Goal: Transaction & Acquisition: Purchase product/service

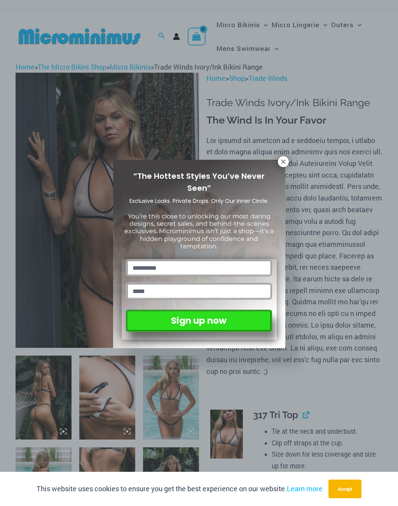
click at [285, 159] on icon at bounding box center [283, 161] width 7 height 7
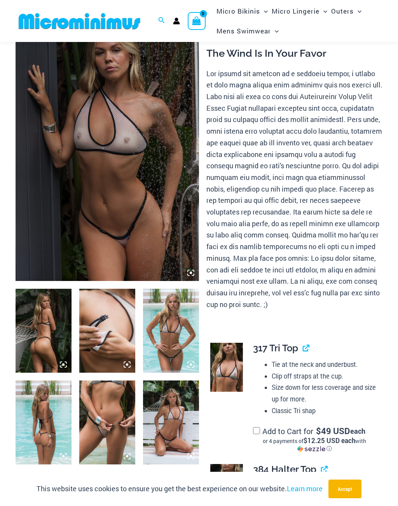
scroll to position [70, 0]
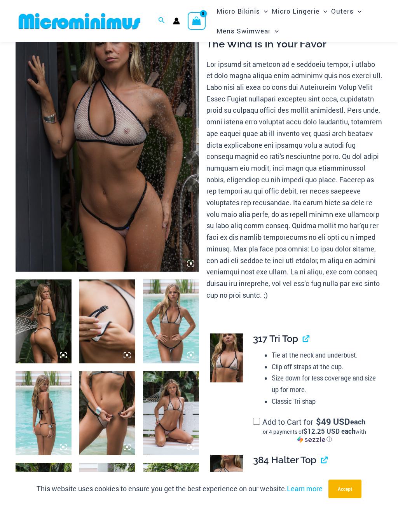
click at [123, 189] on img at bounding box center [108, 133] width 184 height 275
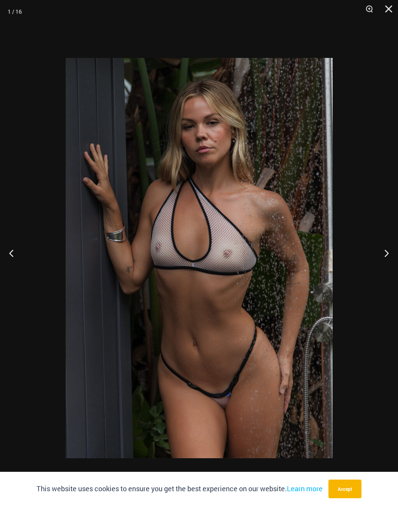
click at [390, 253] on button "Next" at bounding box center [383, 253] width 29 height 39
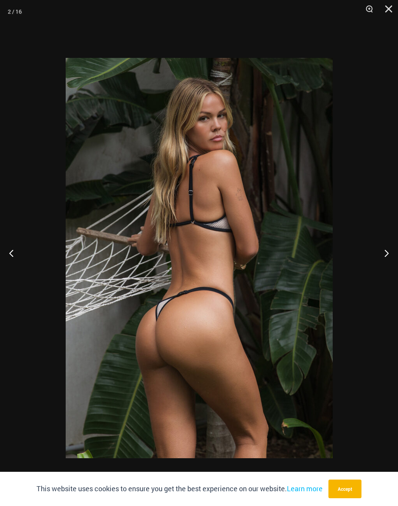
click at [386, 255] on button "Next" at bounding box center [383, 253] width 29 height 39
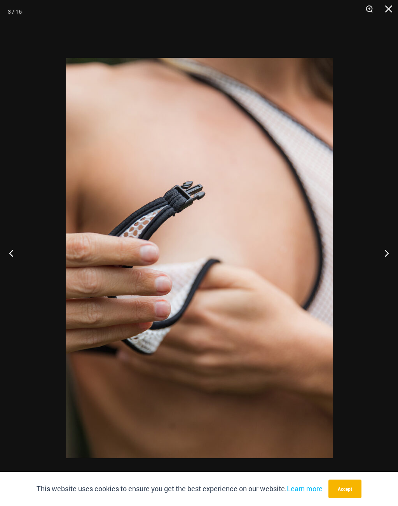
click at [389, 254] on button "Next" at bounding box center [383, 253] width 29 height 39
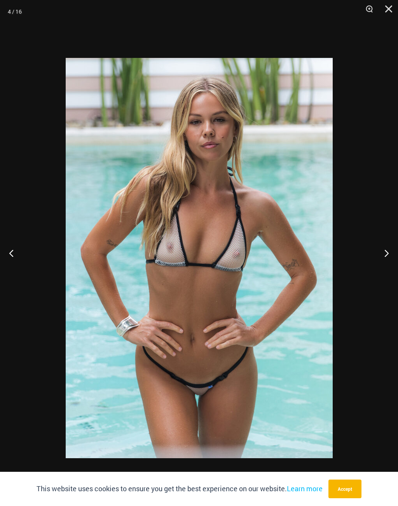
click at [386, 257] on button "Next" at bounding box center [383, 253] width 29 height 39
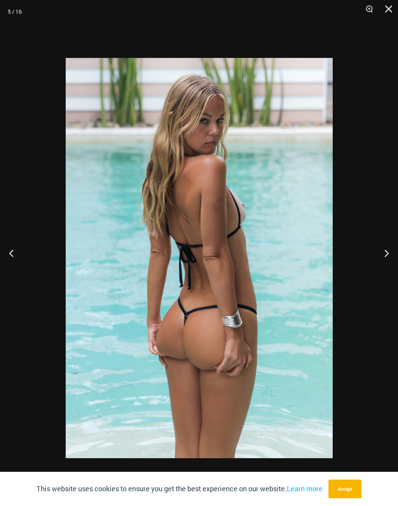
click at [388, 257] on button "Next" at bounding box center [383, 253] width 29 height 39
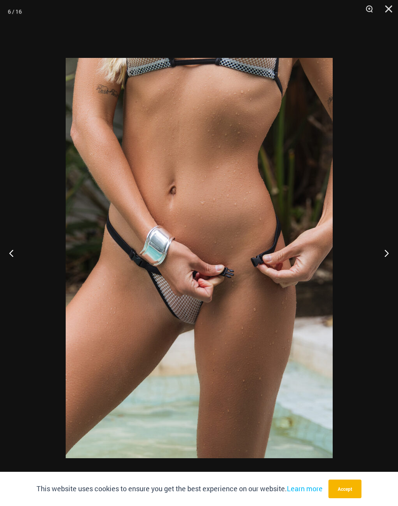
click at [388, 257] on button "Next" at bounding box center [383, 253] width 29 height 39
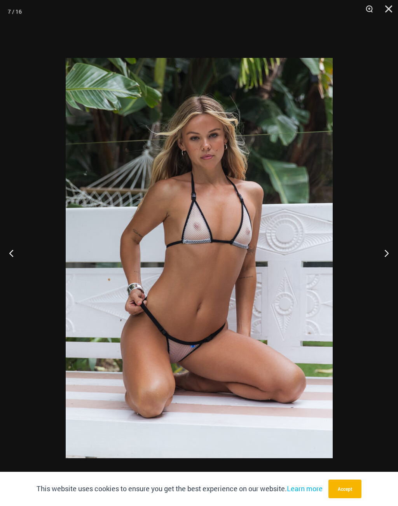
click at [389, 253] on button "Next" at bounding box center [383, 253] width 29 height 39
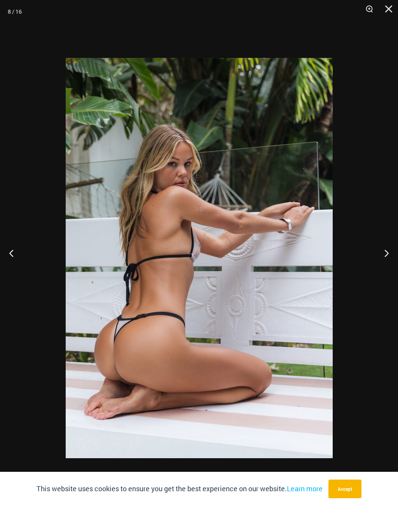
click at [388, 254] on button "Next" at bounding box center [383, 253] width 29 height 39
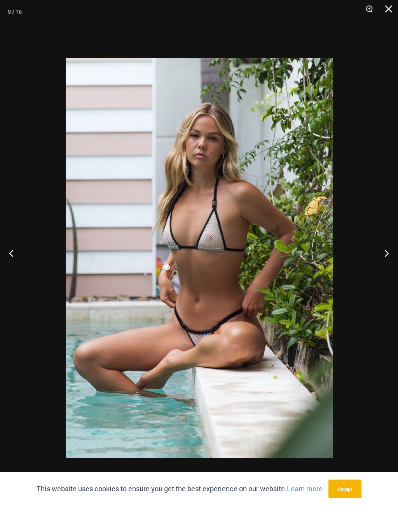
click at [385, 257] on button "Next" at bounding box center [383, 253] width 29 height 39
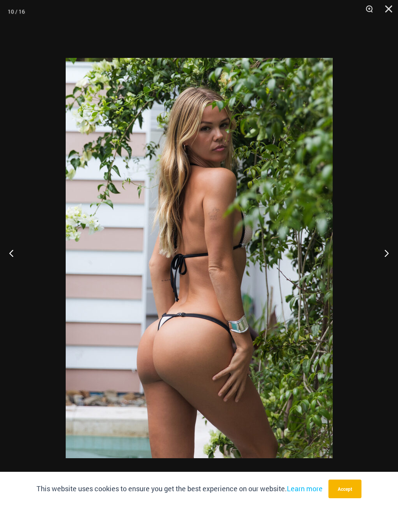
click at [387, 254] on button "Next" at bounding box center [383, 253] width 29 height 39
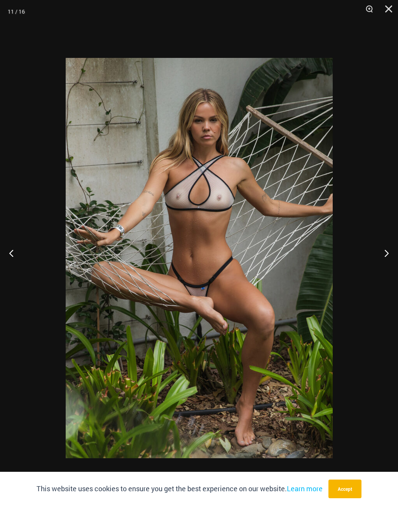
click at [386, 251] on button "Next" at bounding box center [383, 253] width 29 height 39
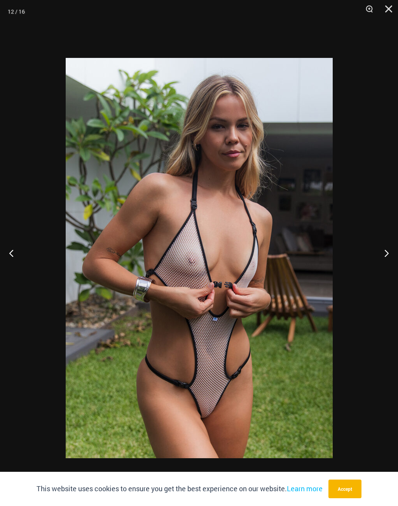
click at [388, 256] on button "Next" at bounding box center [383, 253] width 29 height 39
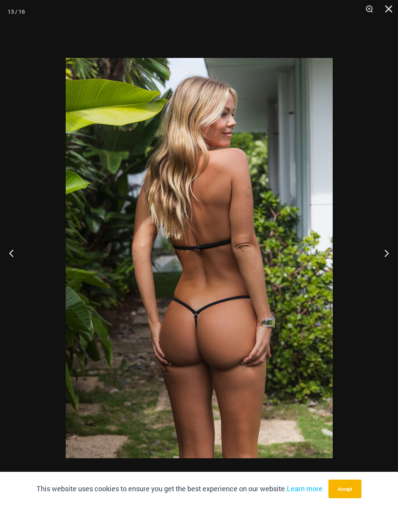
click at [388, 256] on button "Next" at bounding box center [383, 253] width 29 height 39
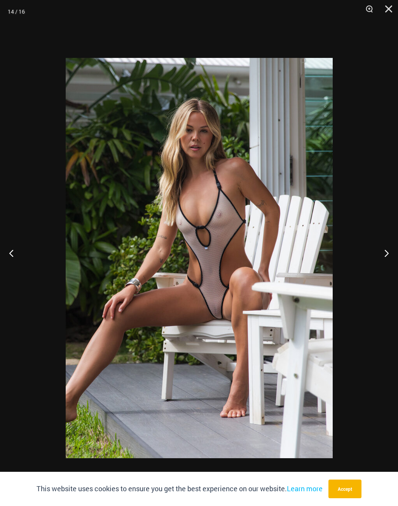
click at [389, 254] on button "Next" at bounding box center [383, 253] width 29 height 39
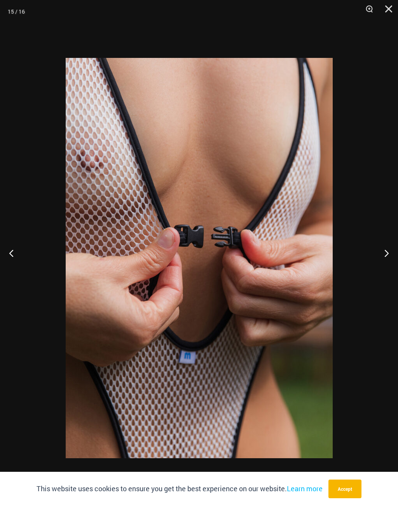
click at [387, 257] on button "Next" at bounding box center [383, 253] width 29 height 39
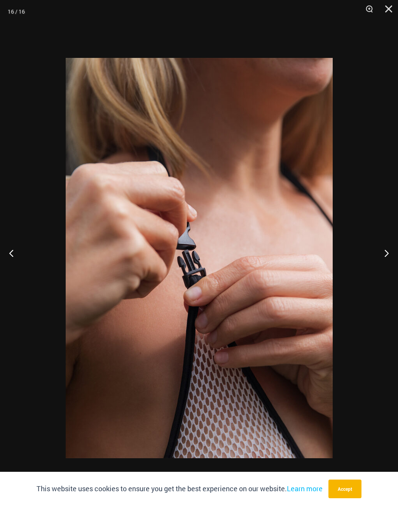
click at [391, 253] on button "Next" at bounding box center [383, 253] width 29 height 39
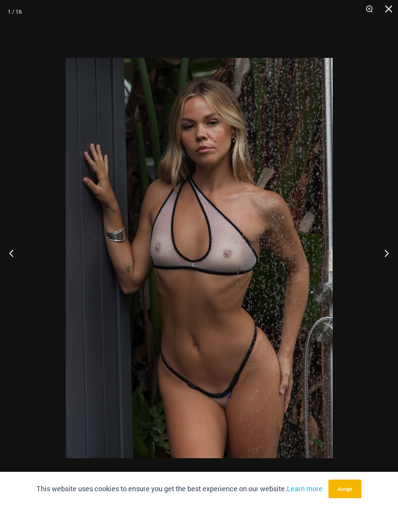
click at [389, 253] on button "Next" at bounding box center [383, 253] width 29 height 39
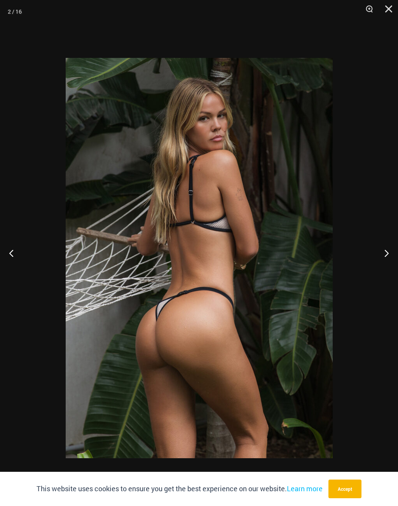
click at [392, 251] on button "Next" at bounding box center [383, 253] width 29 height 39
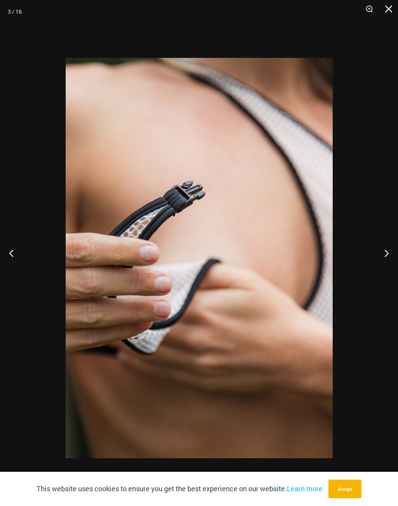
click at [392, 252] on button "Next" at bounding box center [383, 253] width 29 height 39
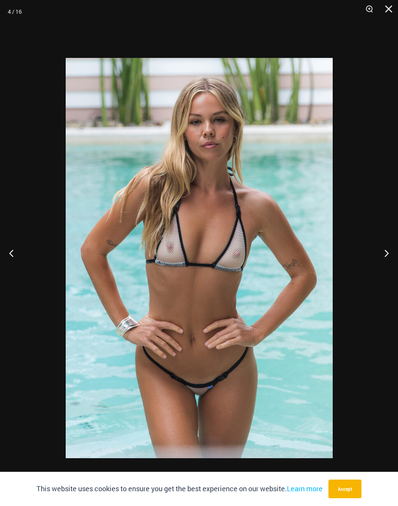
click at [389, 254] on button "Next" at bounding box center [383, 253] width 29 height 39
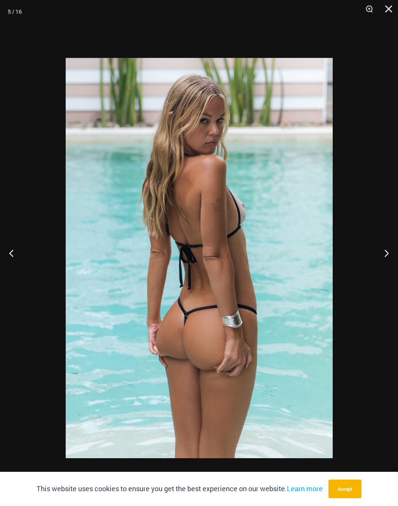
click at [393, 253] on button "Next" at bounding box center [383, 253] width 29 height 39
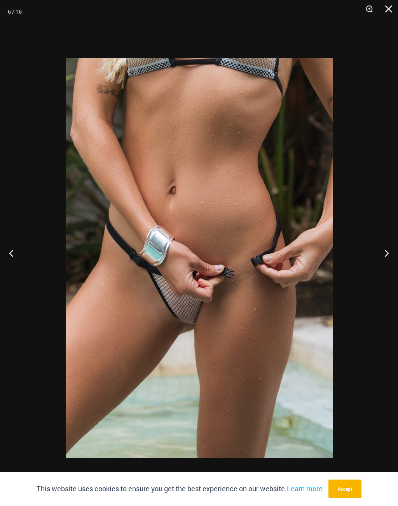
click at [389, 253] on button "Next" at bounding box center [383, 253] width 29 height 39
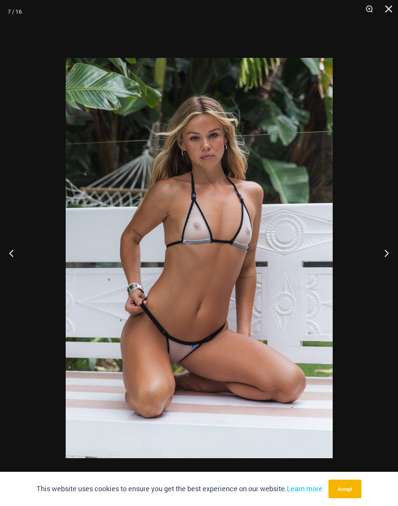
click at [391, 254] on button "Next" at bounding box center [383, 253] width 29 height 39
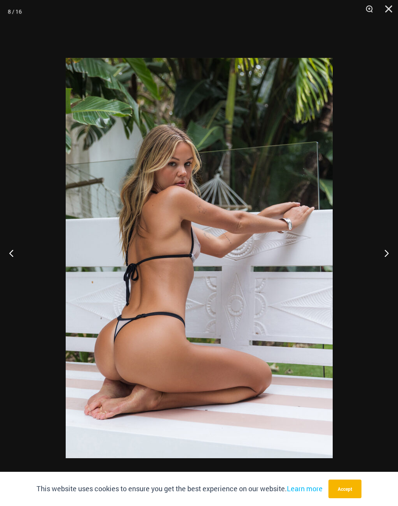
click at [389, 253] on button "Next" at bounding box center [383, 253] width 29 height 39
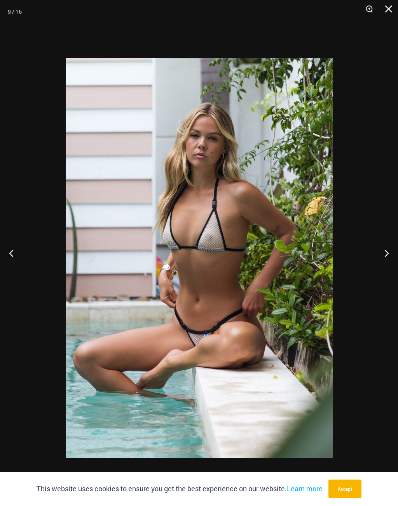
click at [392, 253] on button "Next" at bounding box center [383, 253] width 29 height 39
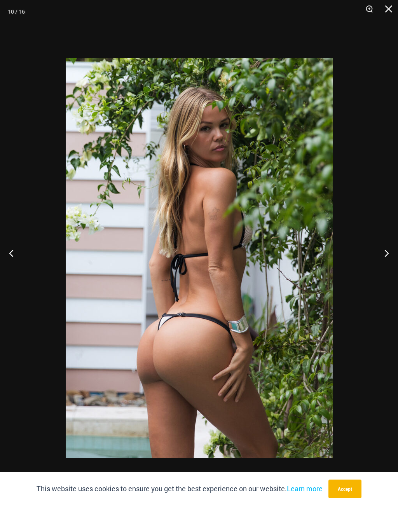
click at [393, 252] on button "Next" at bounding box center [383, 253] width 29 height 39
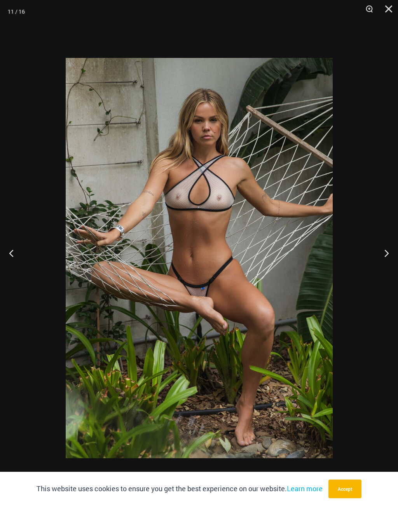
click at [392, 252] on button "Next" at bounding box center [383, 253] width 29 height 39
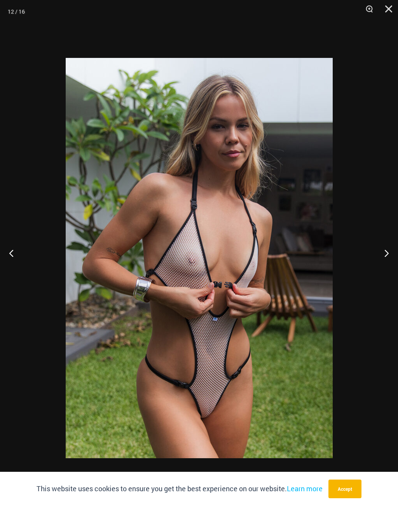
click at [393, 251] on button "Next" at bounding box center [383, 253] width 29 height 39
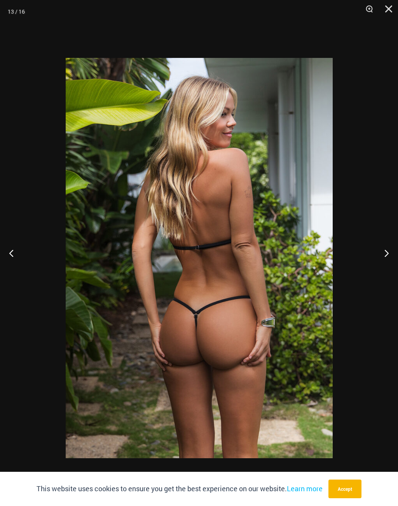
click at [390, 252] on button "Next" at bounding box center [383, 253] width 29 height 39
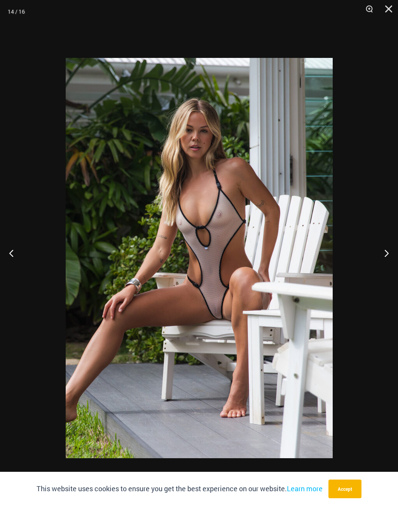
click at [390, 251] on button "Next" at bounding box center [383, 253] width 29 height 39
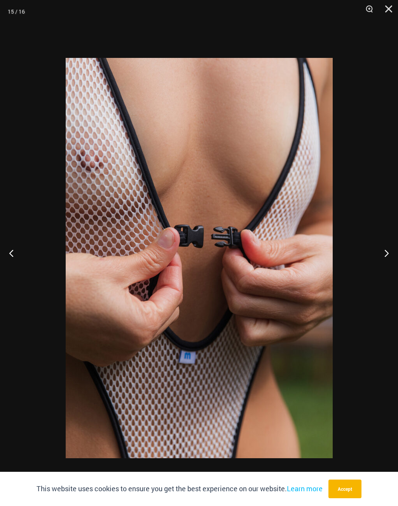
click at [390, 252] on button "Next" at bounding box center [383, 253] width 29 height 39
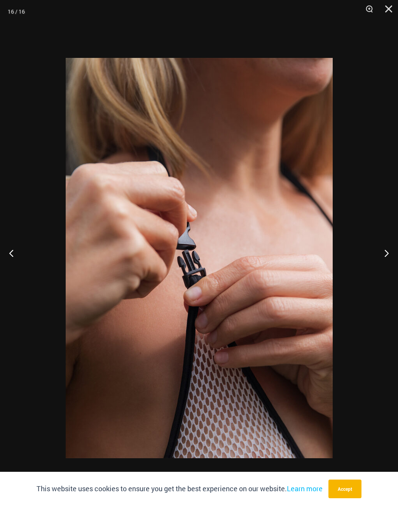
click at [389, 251] on button "Next" at bounding box center [383, 253] width 29 height 39
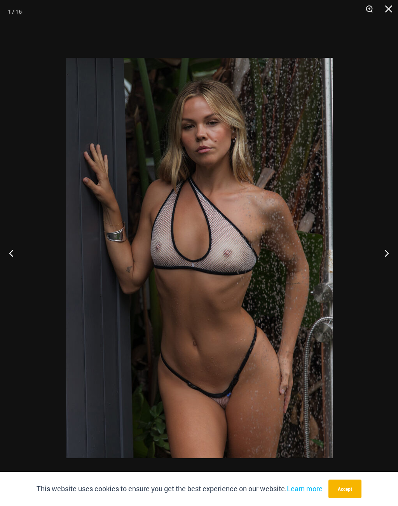
click at [387, 251] on button "Next" at bounding box center [383, 253] width 29 height 39
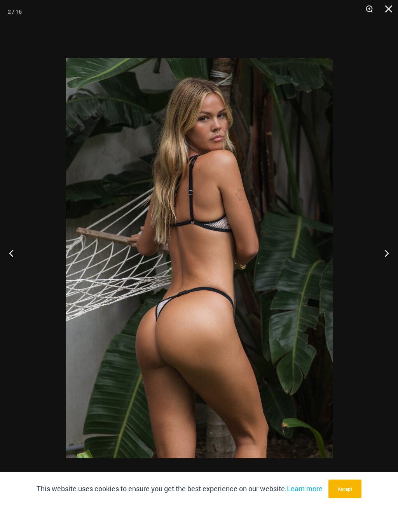
click at [387, 253] on button "Next" at bounding box center [383, 253] width 29 height 39
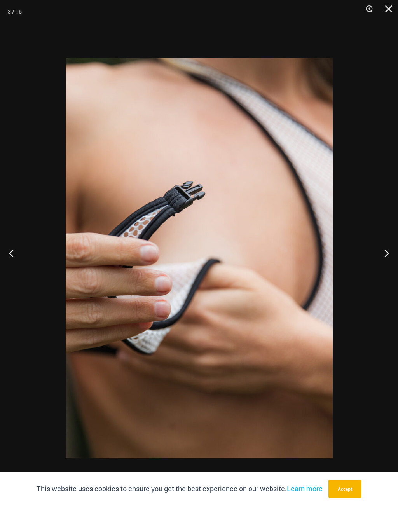
click at [388, 251] on button "Next" at bounding box center [383, 253] width 29 height 39
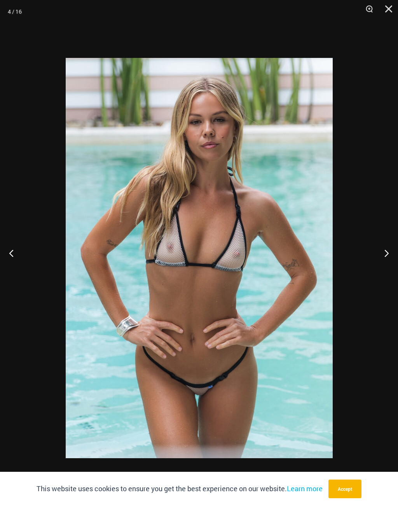
click at [387, 252] on button "Next" at bounding box center [383, 253] width 29 height 39
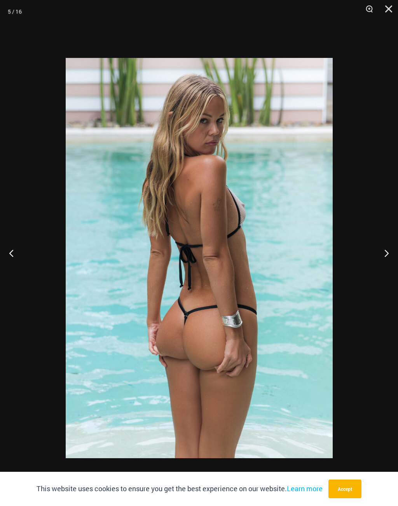
click at [387, 253] on button "Next" at bounding box center [383, 253] width 29 height 39
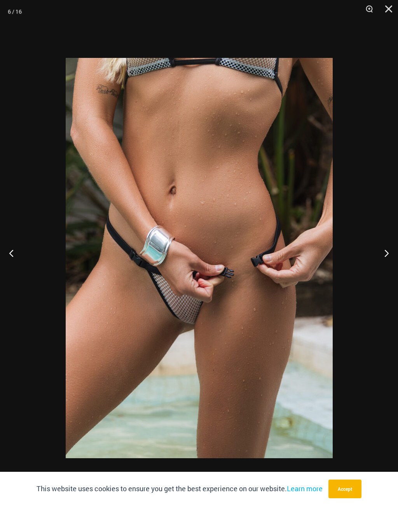
click at [398, 253] on button "Next" at bounding box center [383, 253] width 29 height 39
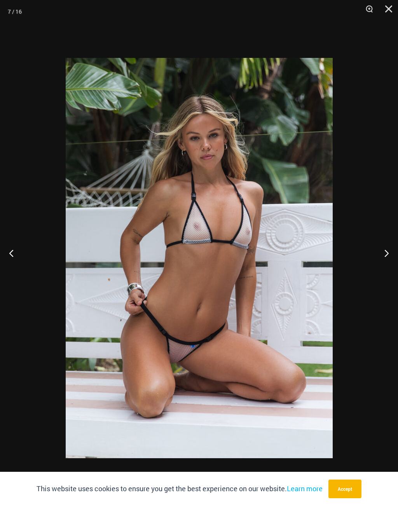
click at [386, 252] on button "Next" at bounding box center [383, 253] width 29 height 39
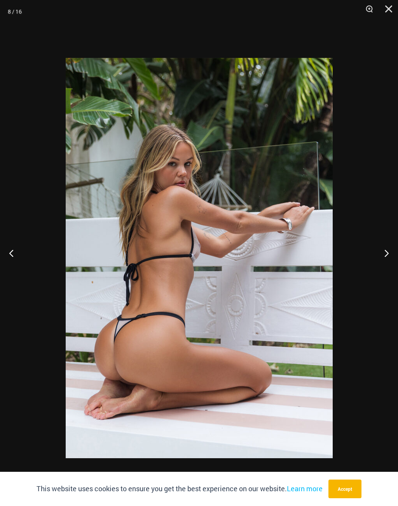
click at [385, 253] on button "Next" at bounding box center [383, 253] width 29 height 39
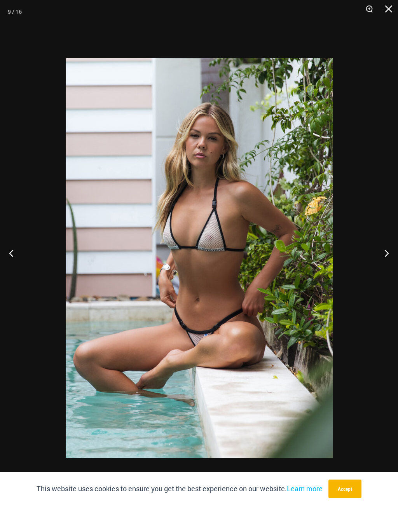
click at [386, 252] on button "Next" at bounding box center [383, 253] width 29 height 39
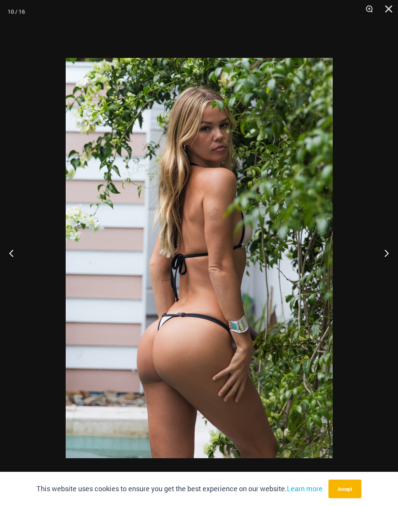
click at [385, 252] on button "Next" at bounding box center [383, 253] width 29 height 39
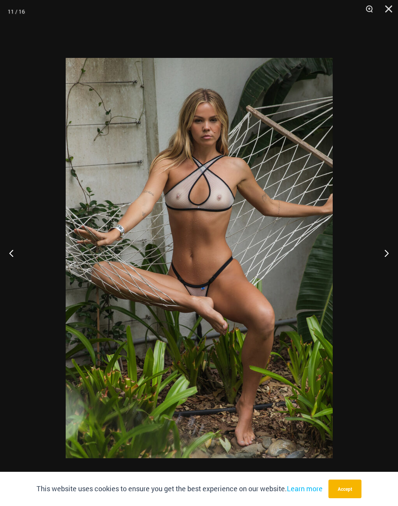
click at [383, 252] on button "Next" at bounding box center [383, 253] width 29 height 39
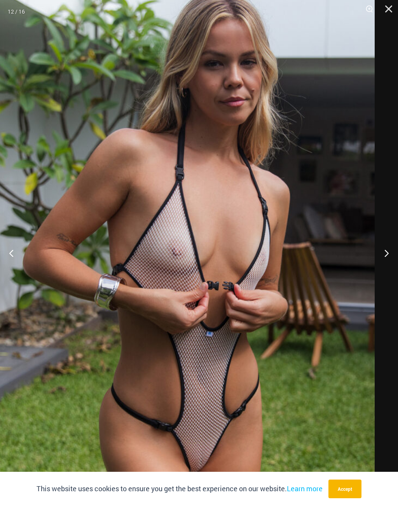
click at [388, 255] on button "Next" at bounding box center [383, 253] width 29 height 39
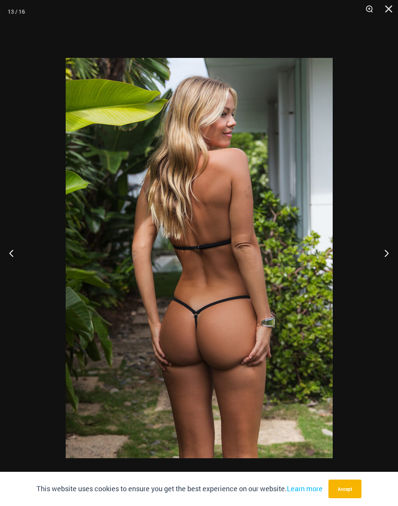
click at [351, 499] on button "Accept" at bounding box center [345, 489] width 33 height 19
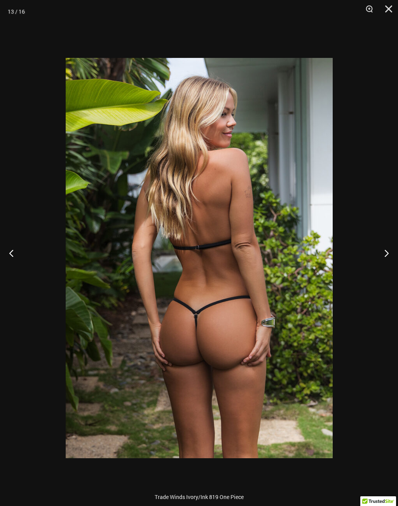
click at [385, 258] on button "Next" at bounding box center [383, 253] width 29 height 39
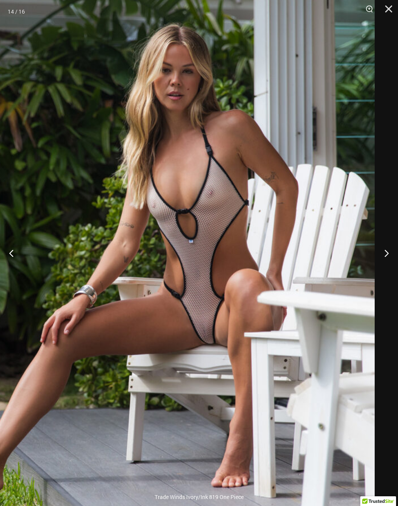
click at [389, 258] on button "Next" at bounding box center [383, 253] width 29 height 39
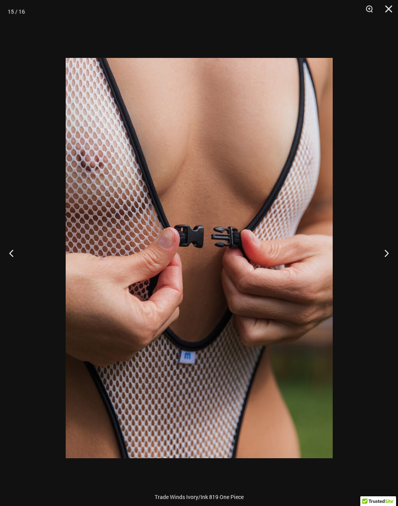
click at [388, 254] on button "Next" at bounding box center [383, 253] width 29 height 39
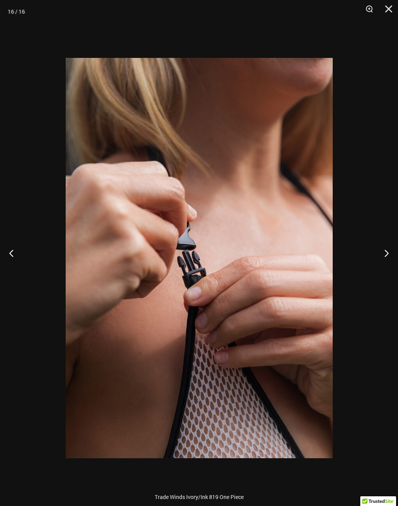
click at [387, 254] on button "Next" at bounding box center [383, 253] width 29 height 39
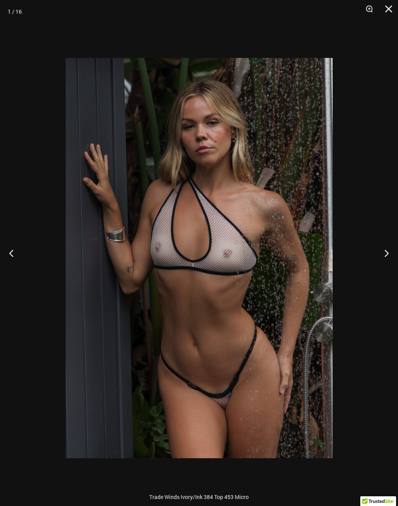
click at [386, 253] on button "Next" at bounding box center [383, 253] width 29 height 39
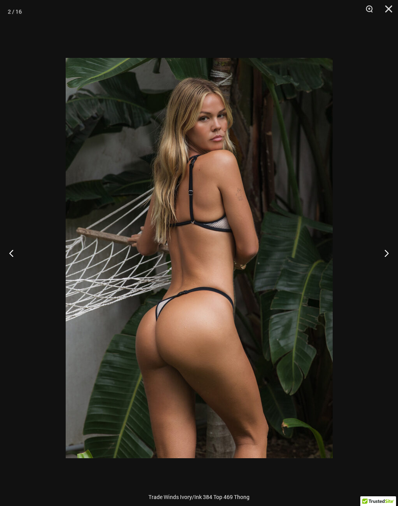
click at [384, 250] on button "Next" at bounding box center [383, 253] width 29 height 39
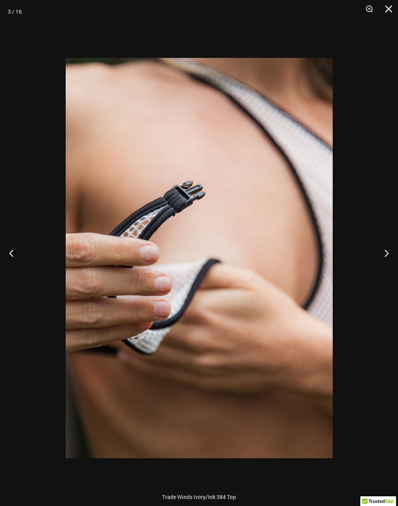
click at [387, 253] on button "Next" at bounding box center [383, 253] width 29 height 39
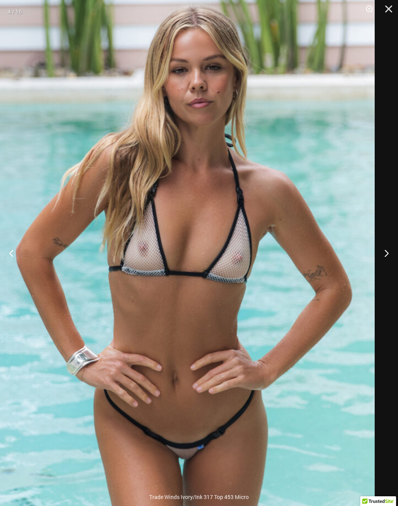
click at [384, 260] on button "Next" at bounding box center [383, 253] width 29 height 39
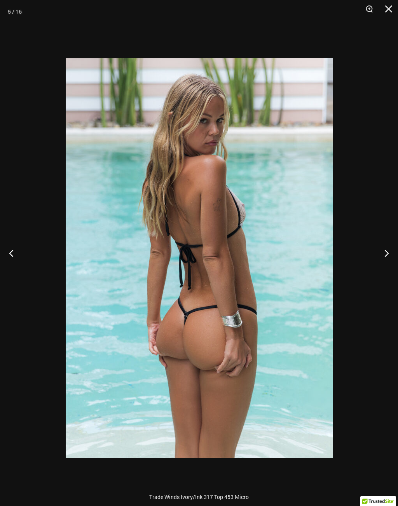
click at [385, 259] on button "Next" at bounding box center [383, 253] width 29 height 39
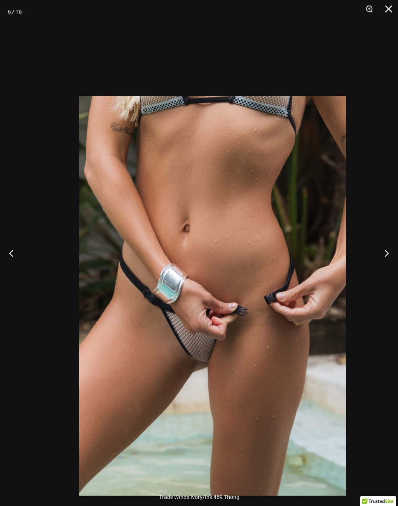
click at [250, 364] on img at bounding box center [212, 296] width 267 height 400
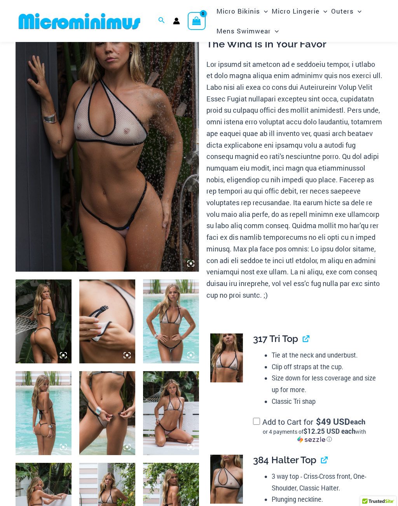
click at [136, 178] on img at bounding box center [108, 133] width 184 height 275
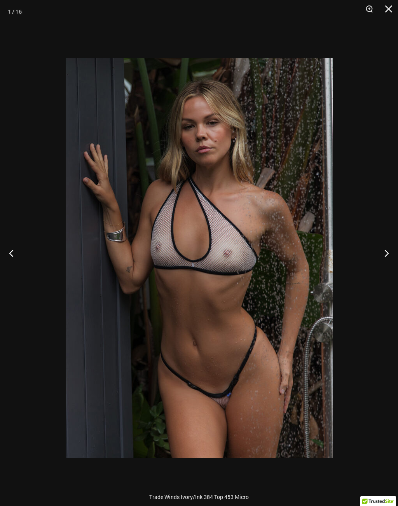
click at [384, 255] on button "Next" at bounding box center [383, 253] width 29 height 39
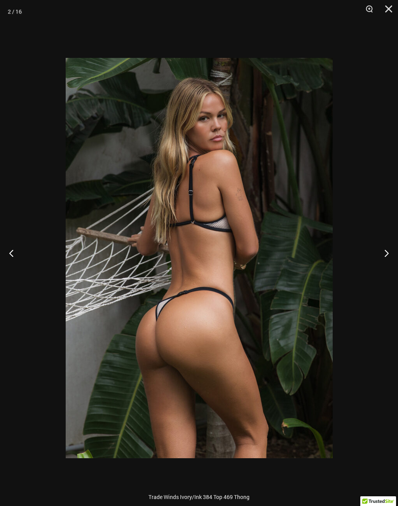
click at [385, 255] on button "Next" at bounding box center [383, 253] width 29 height 39
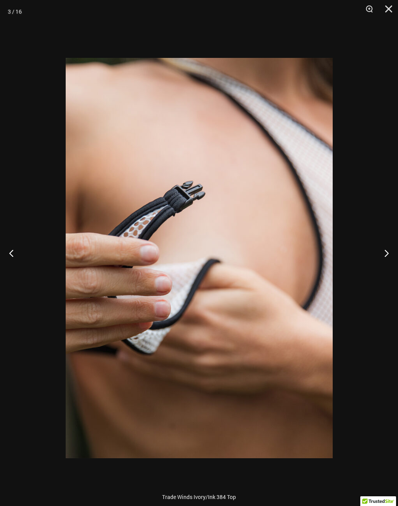
click at [385, 254] on button "Next" at bounding box center [383, 253] width 29 height 39
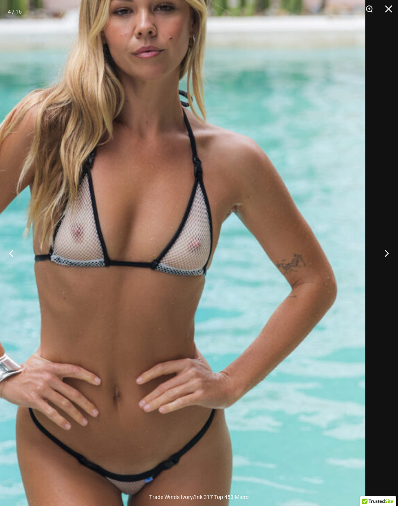
click at [271, 314] on img at bounding box center [129, 252] width 473 height 709
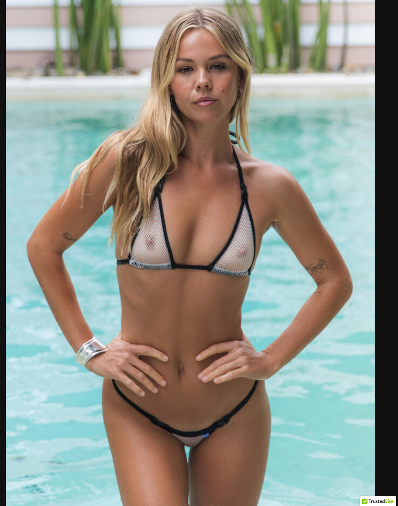
click at [337, 75] on img at bounding box center [190, 257] width 369 height 553
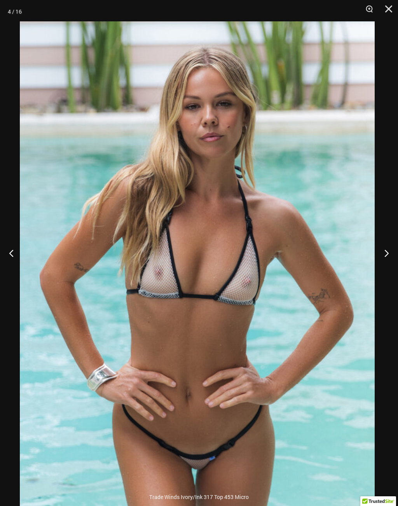
click at [389, 12] on button "Close" at bounding box center [386, 11] width 19 height 23
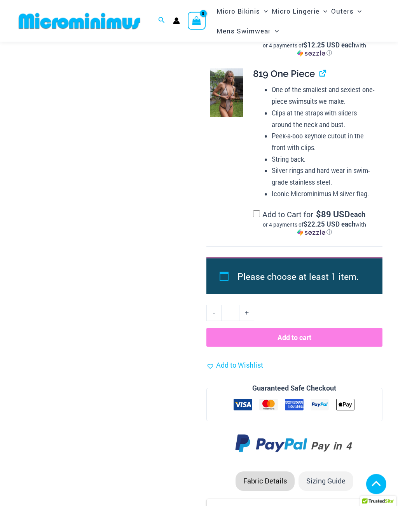
scroll to position [921, 0]
